Goal: Task Accomplishment & Management: Complete application form

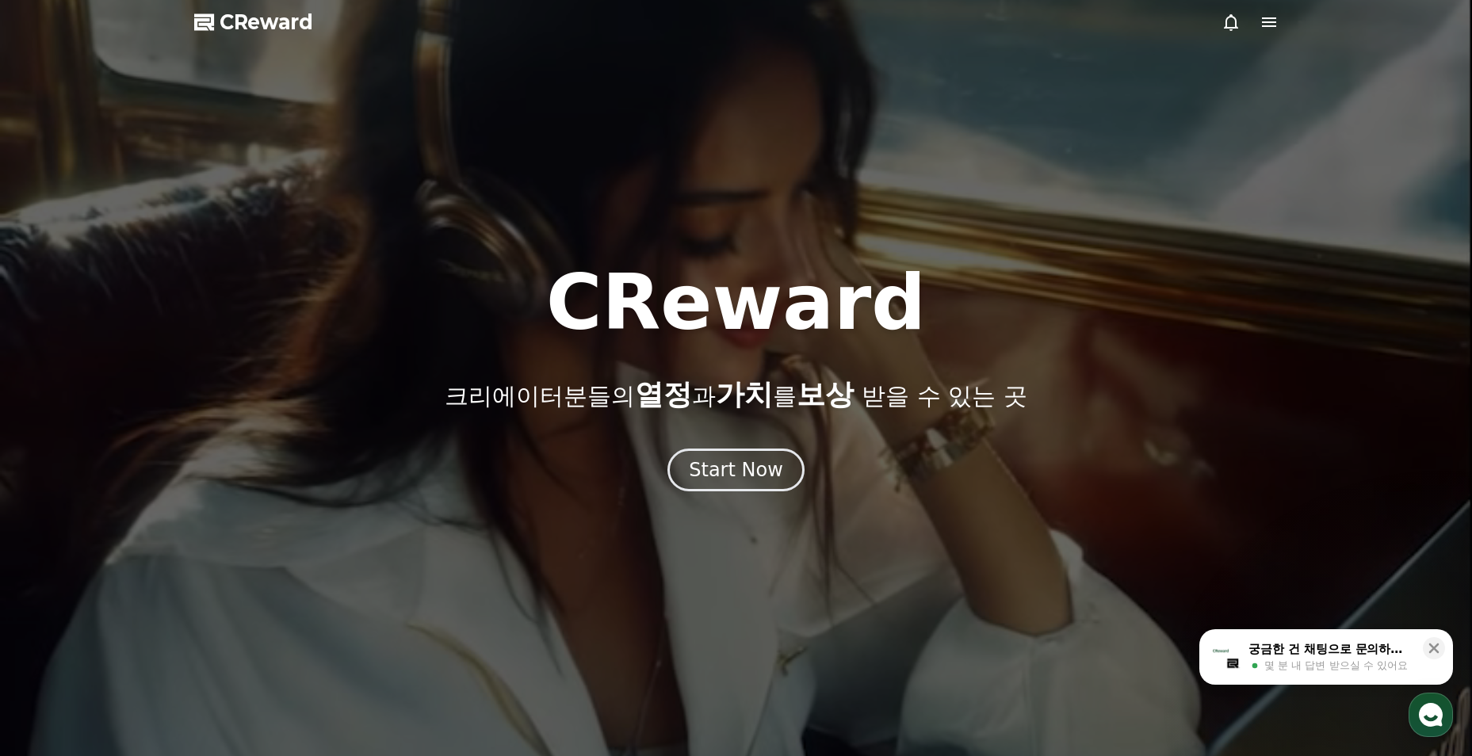
click at [769, 469] on div "Start Now" at bounding box center [736, 470] width 94 height 25
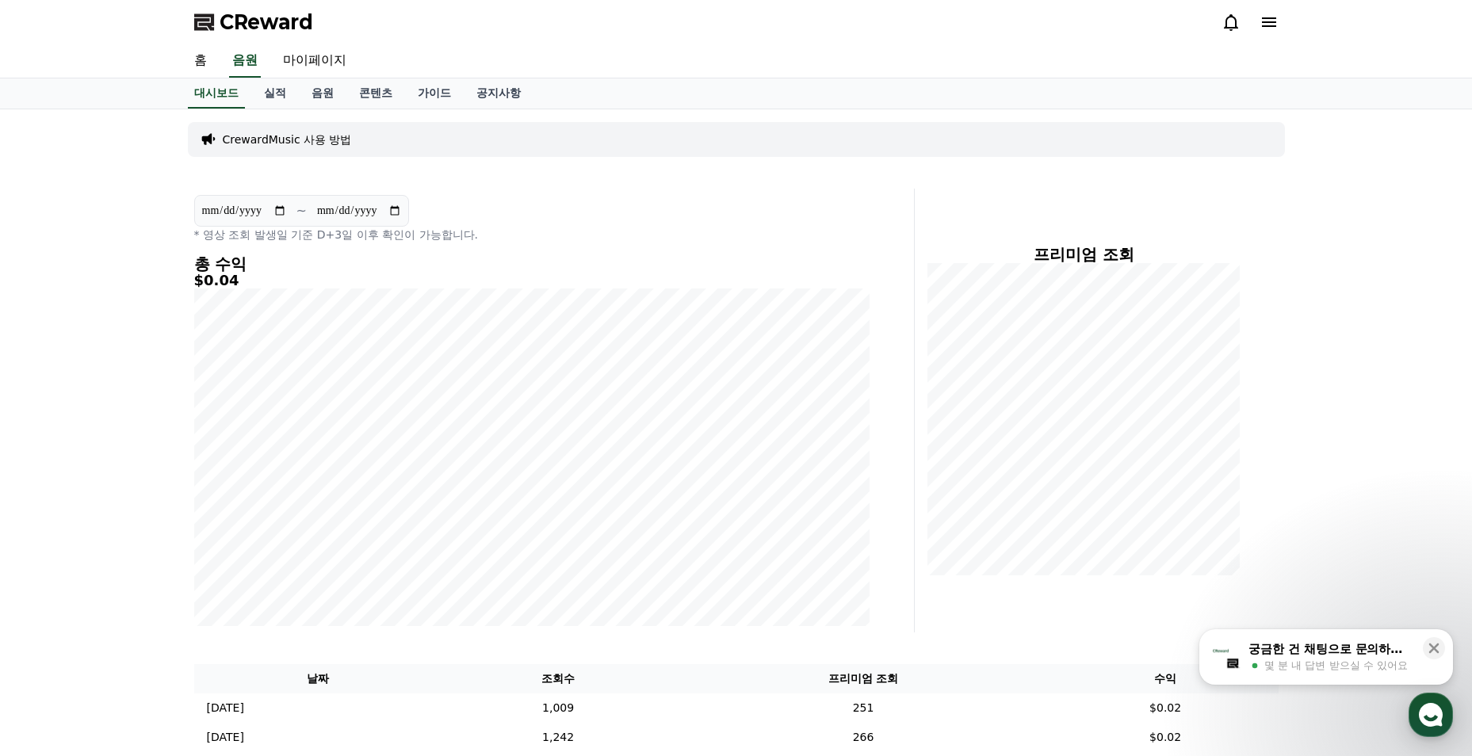
click at [376, 90] on link "콘텐츠" at bounding box center [376, 94] width 59 height 30
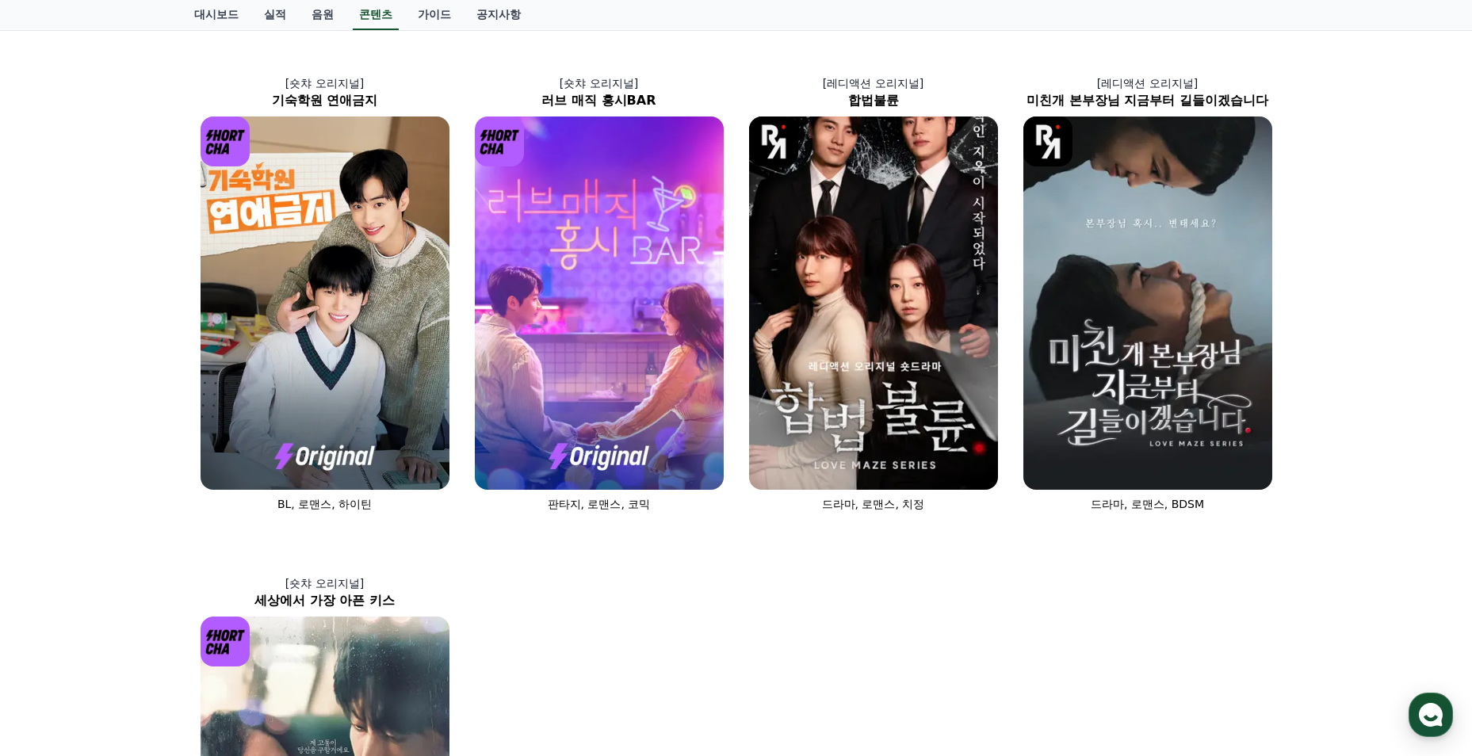
scroll to position [1045, 0]
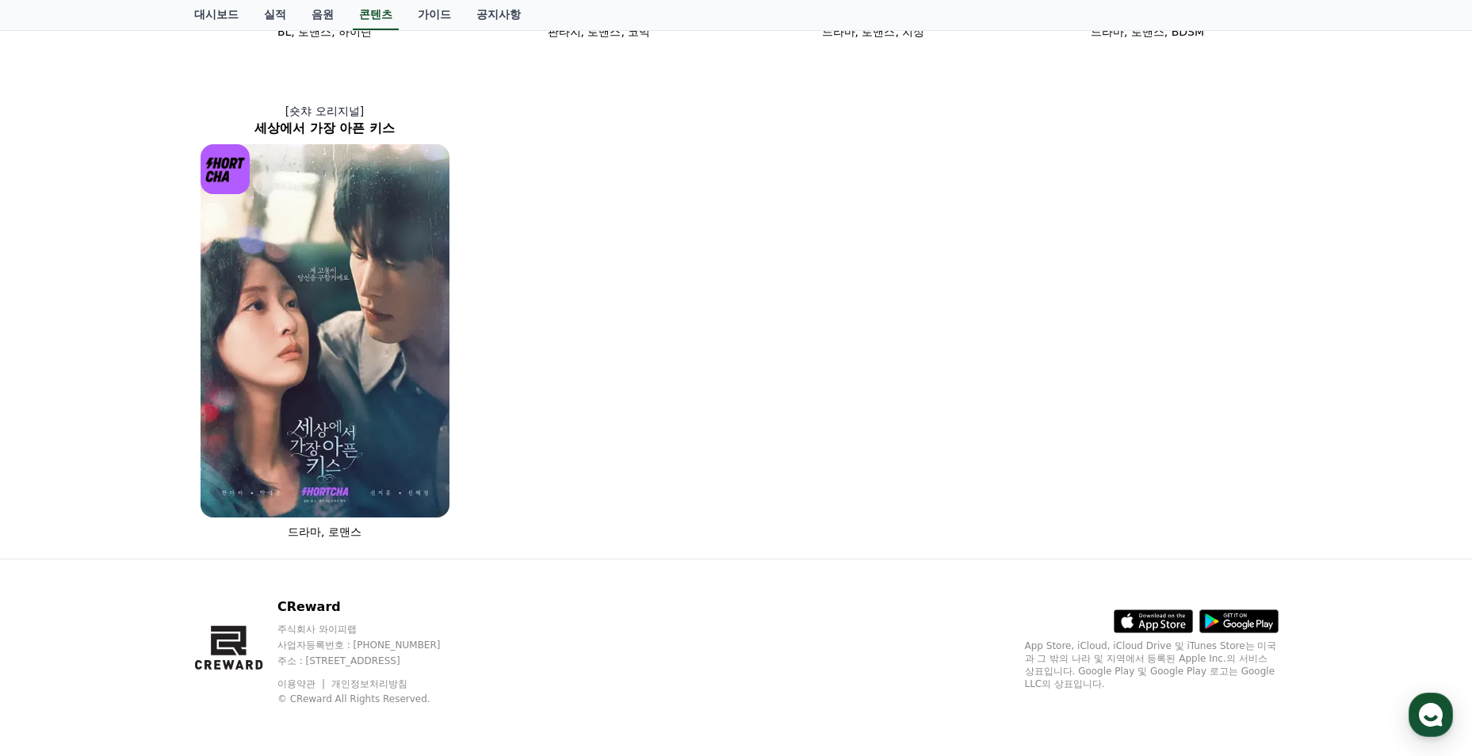
click at [405, 427] on img at bounding box center [325, 330] width 249 height 373
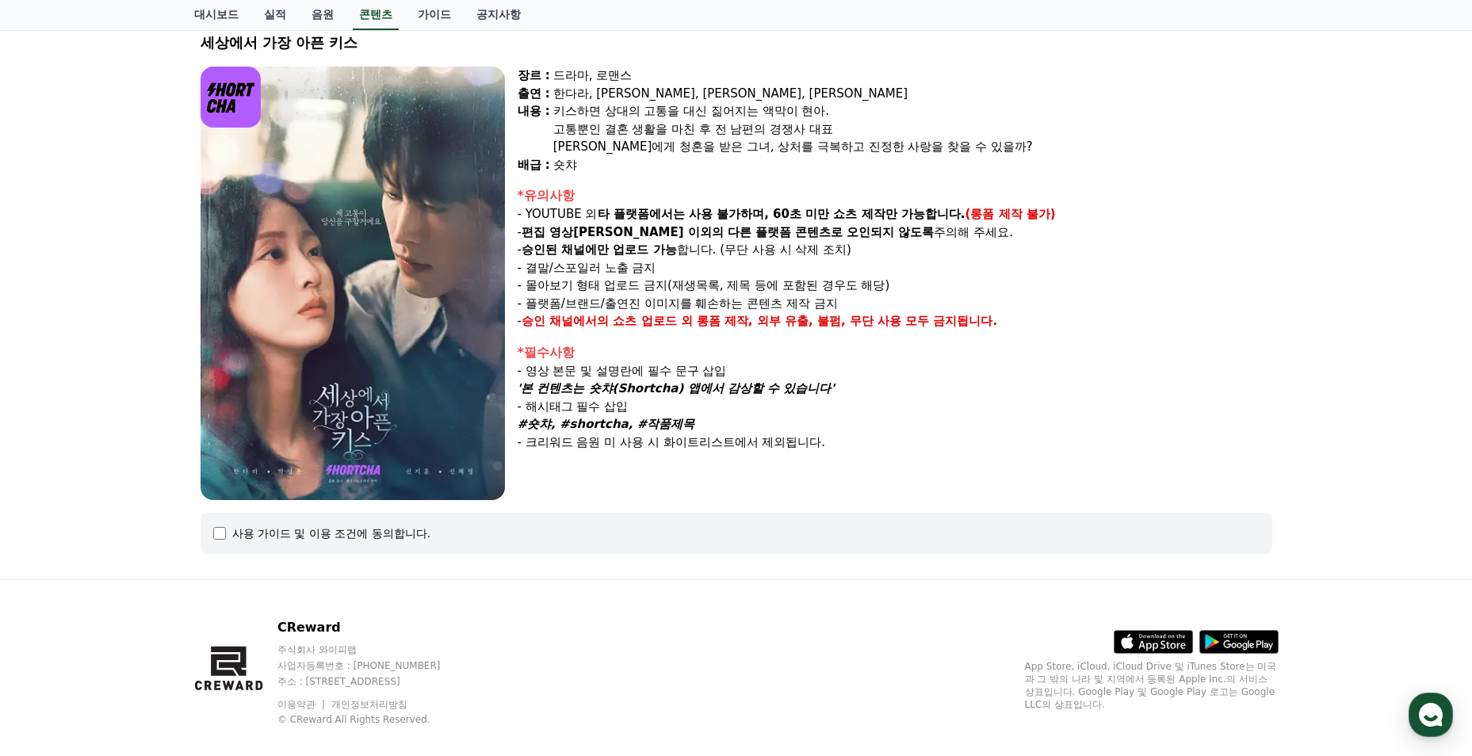
select select
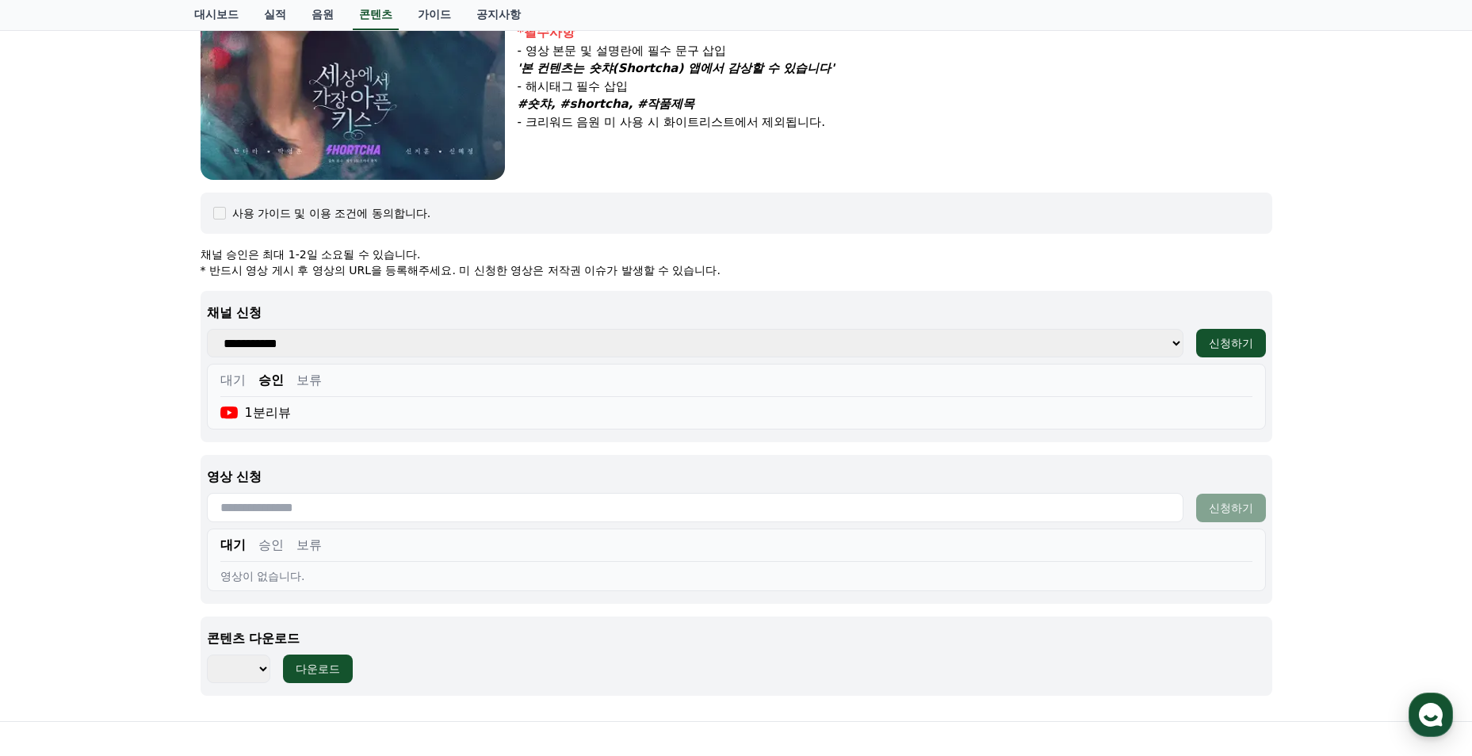
scroll to position [586, 0]
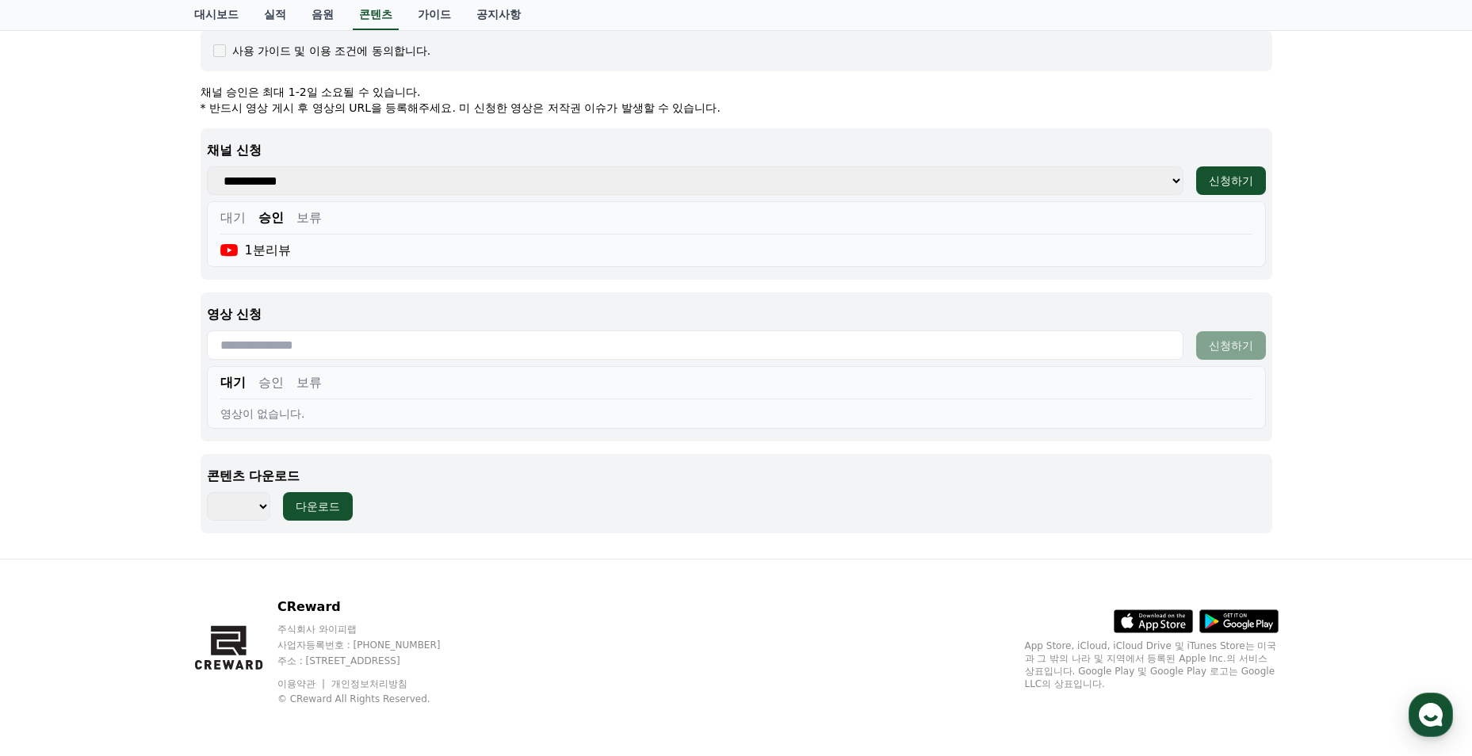
click at [268, 397] on div "대기 승인 보류" at bounding box center [736, 386] width 1032 height 26
click at [270, 382] on button "승인" at bounding box center [270, 382] width 25 height 19
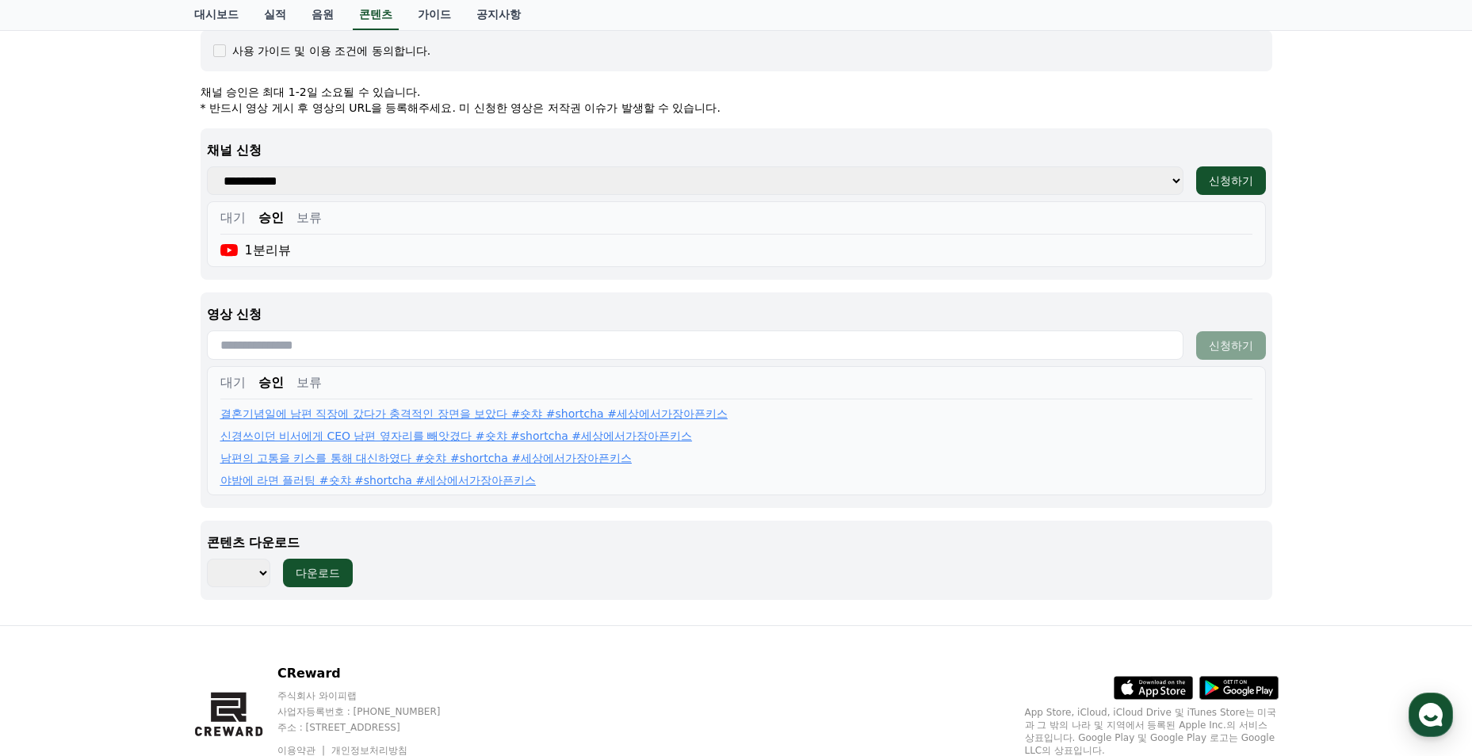
click at [222, 385] on button "대기" at bounding box center [232, 382] width 25 height 19
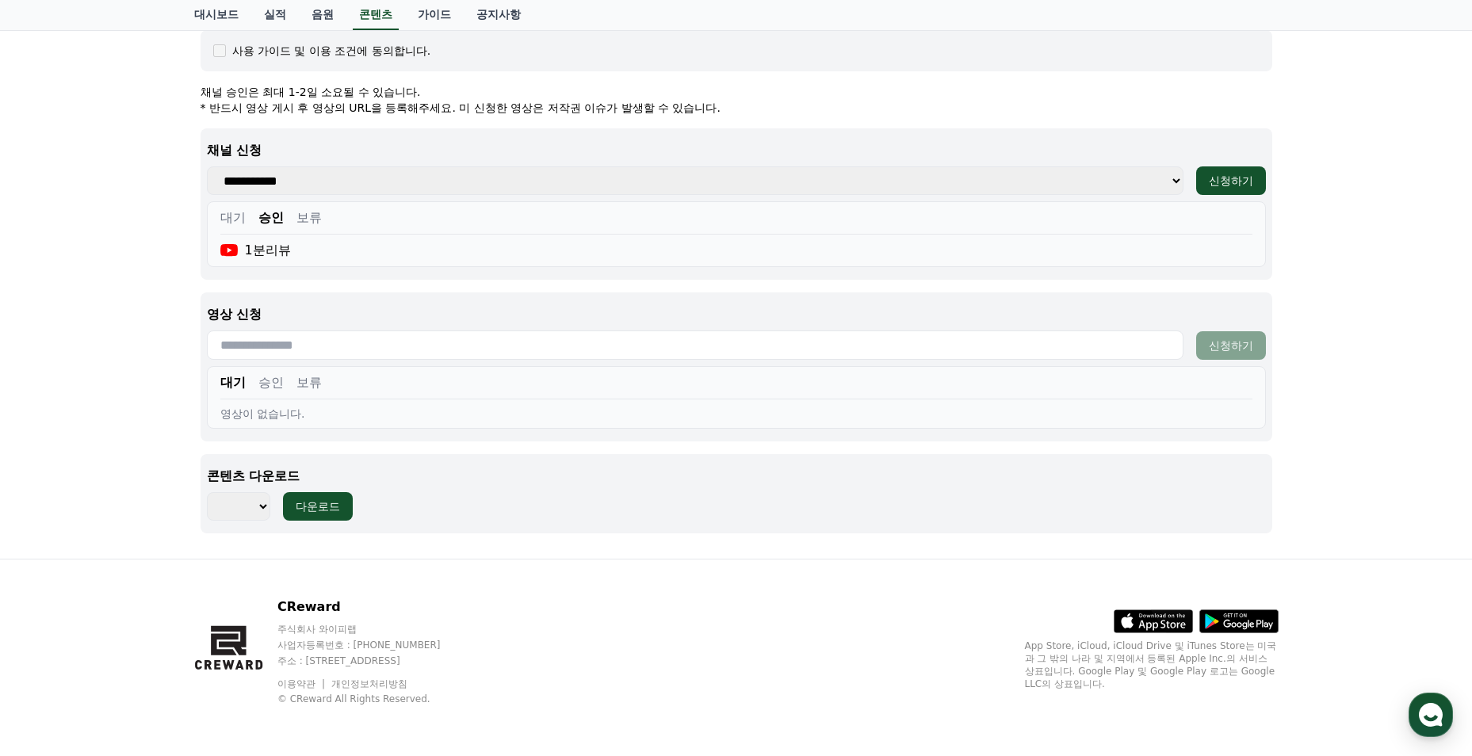
click at [317, 337] on input "text" at bounding box center [695, 345] width 977 height 29
paste input "**********"
type input "**********"
click at [1220, 347] on div "신청하기" at bounding box center [1231, 346] width 44 height 16
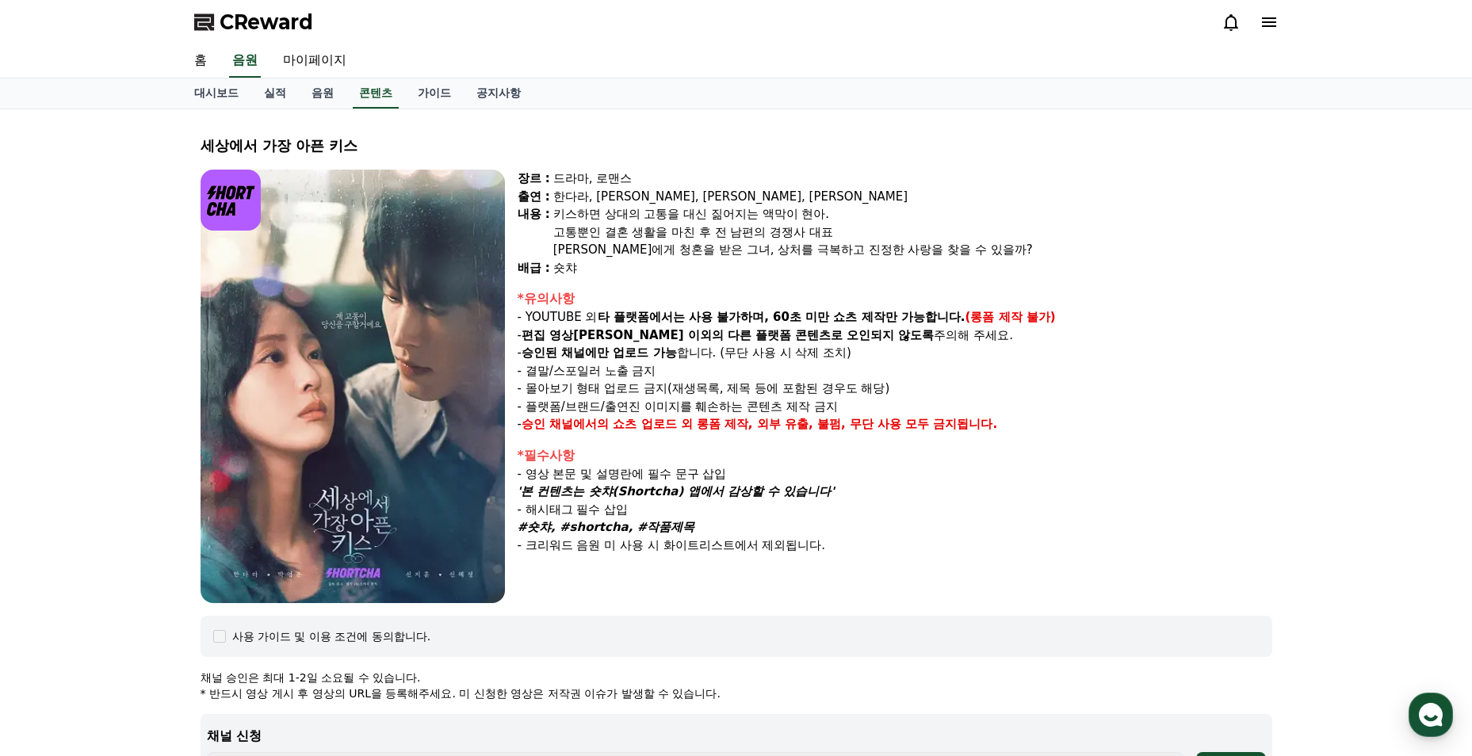
select select
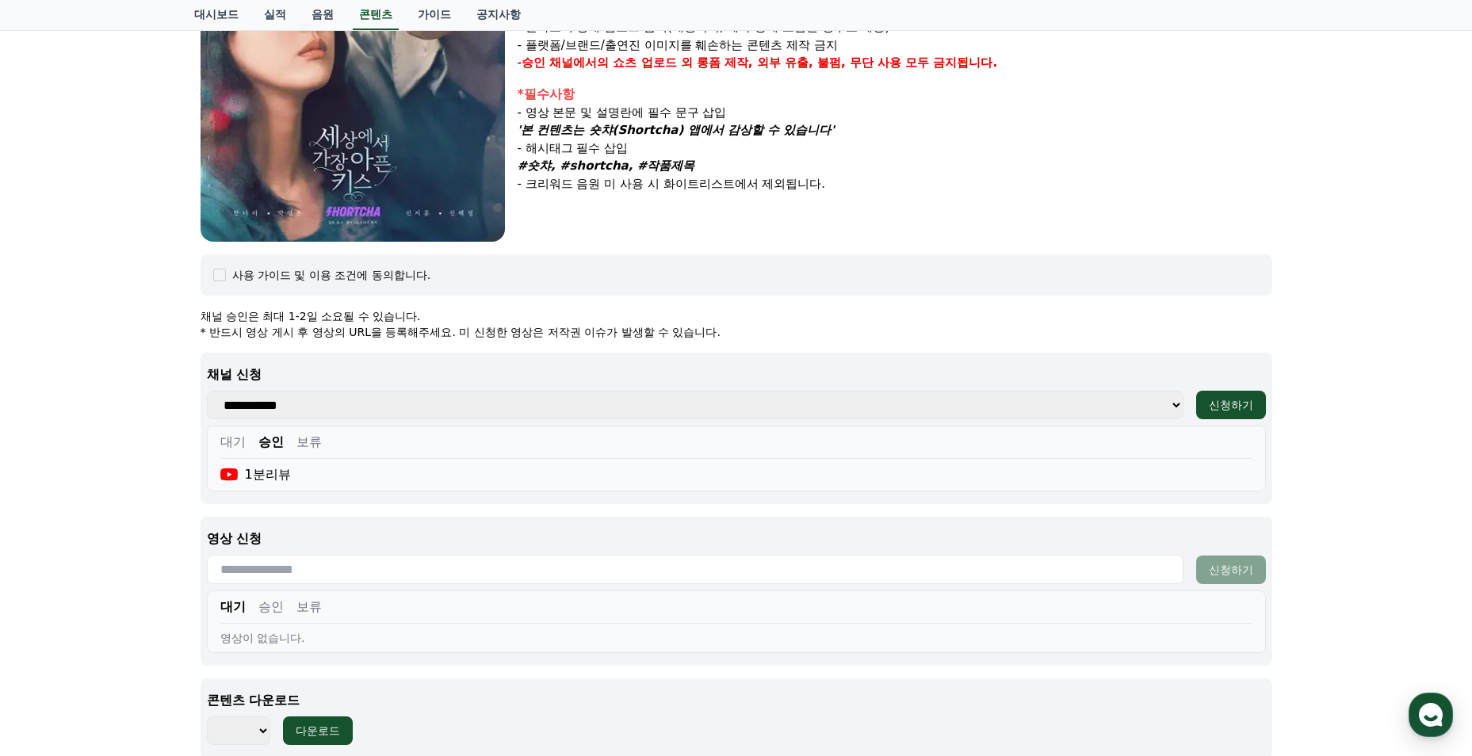
scroll to position [586, 0]
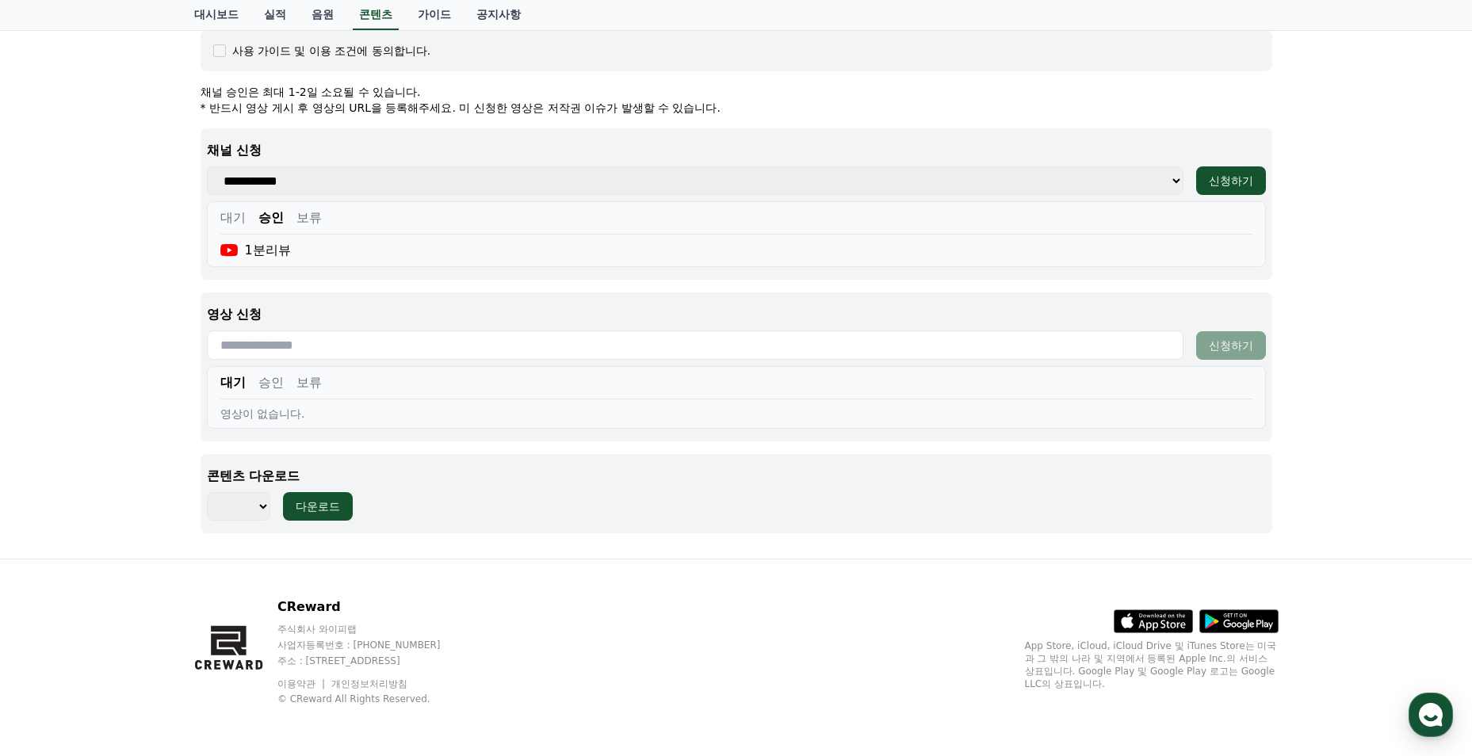
click at [262, 385] on button "승인" at bounding box center [270, 382] width 25 height 19
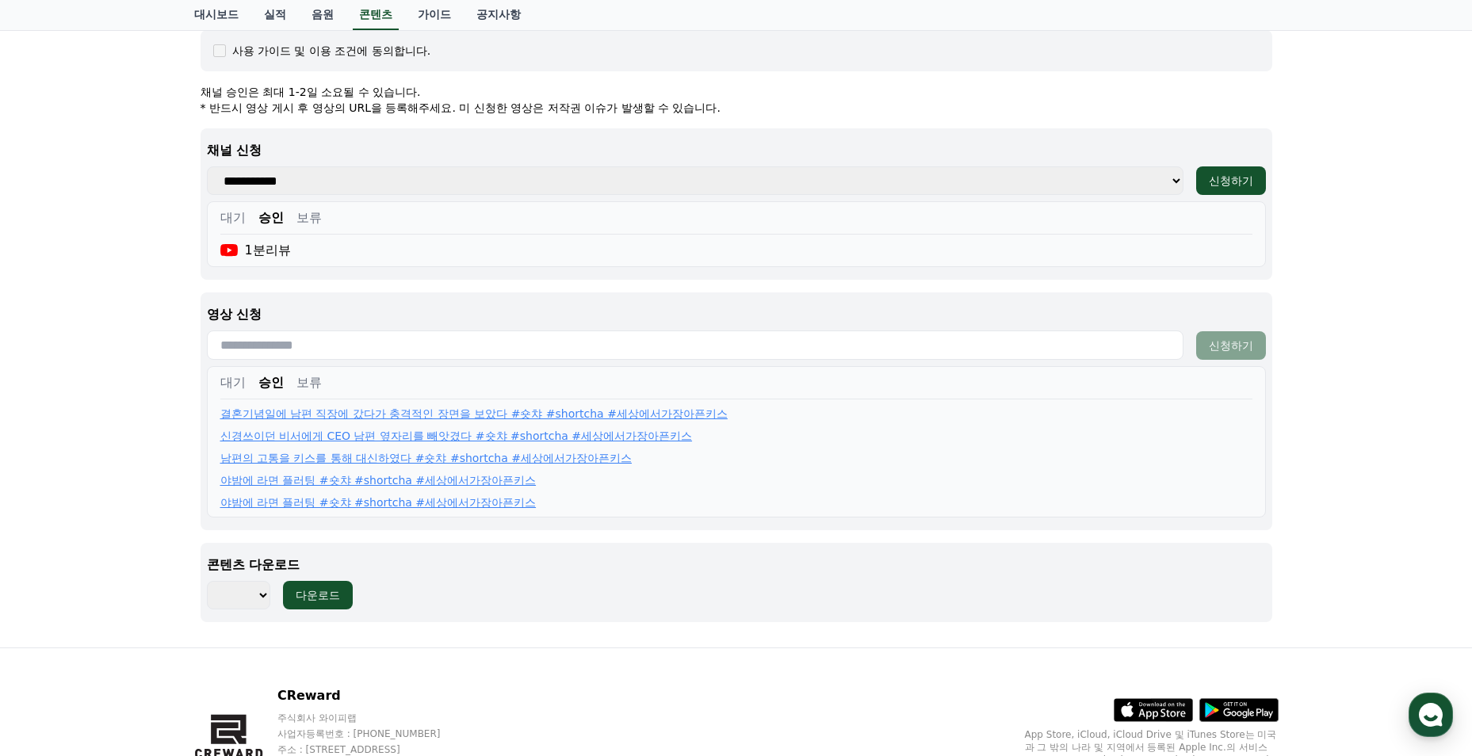
click at [493, 482] on link "야밤에 라면 플러팅 #숏챠 #shortcha #세상에서가장아픈키스" at bounding box center [378, 481] width 316 height 16
